Goal: Task Accomplishment & Management: Use online tool/utility

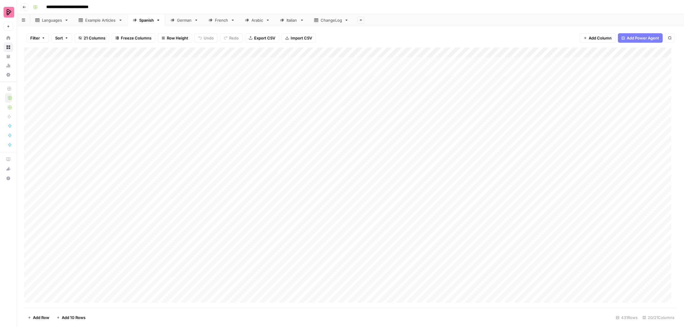
click at [183, 22] on div "German" at bounding box center [184, 20] width 15 height 6
click at [152, 21] on div "Spanish" at bounding box center [146, 20] width 15 height 6
click at [182, 19] on div "German" at bounding box center [184, 20] width 15 height 6
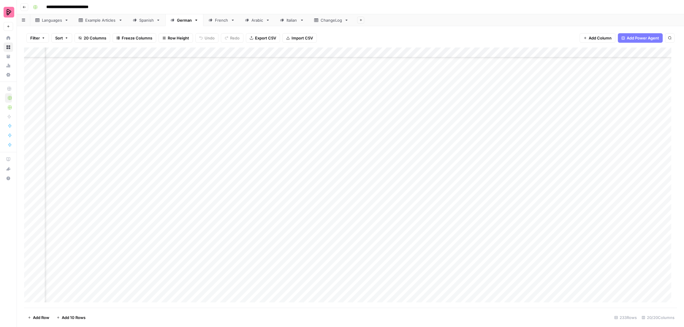
click at [473, 123] on div "Add Column" at bounding box center [350, 178] width 653 height 261
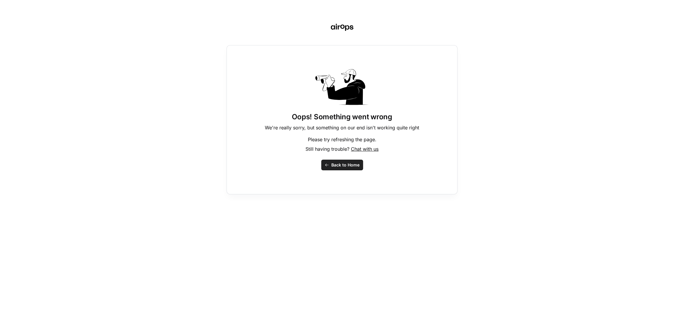
click at [349, 164] on span "Back to Home" at bounding box center [345, 165] width 28 height 6
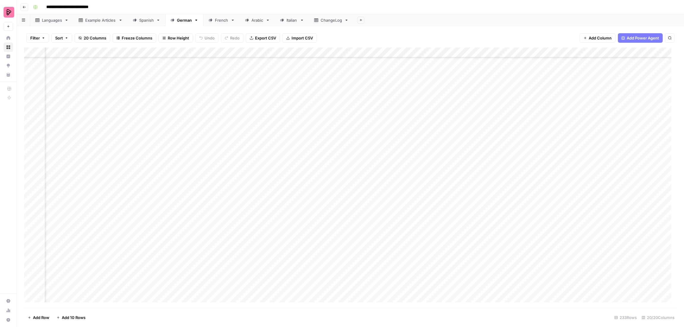
scroll to position [2082, 220]
click at [475, 88] on div "Add Column" at bounding box center [350, 178] width 653 height 261
click at [475, 88] on body "**********" at bounding box center [342, 163] width 684 height 327
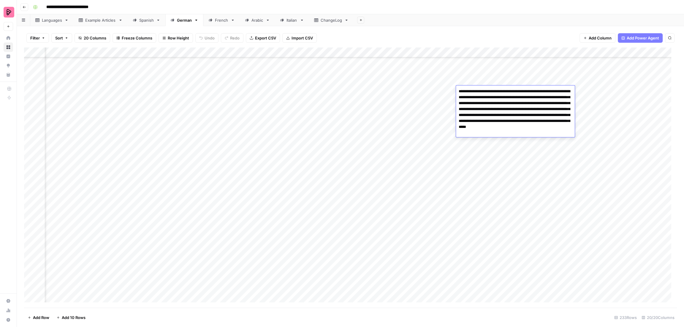
click at [467, 157] on div "Add Column" at bounding box center [350, 178] width 653 height 261
